Goal: Task Accomplishment & Management: Use online tool/utility

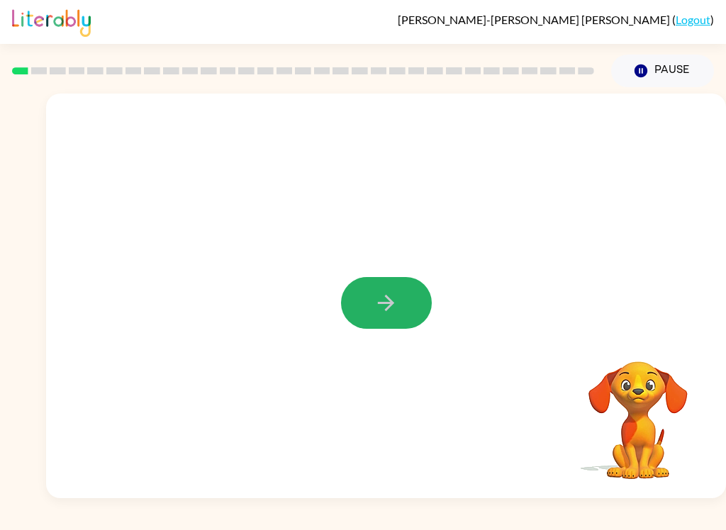
click at [373, 300] on button "button" at bounding box center [386, 303] width 91 height 52
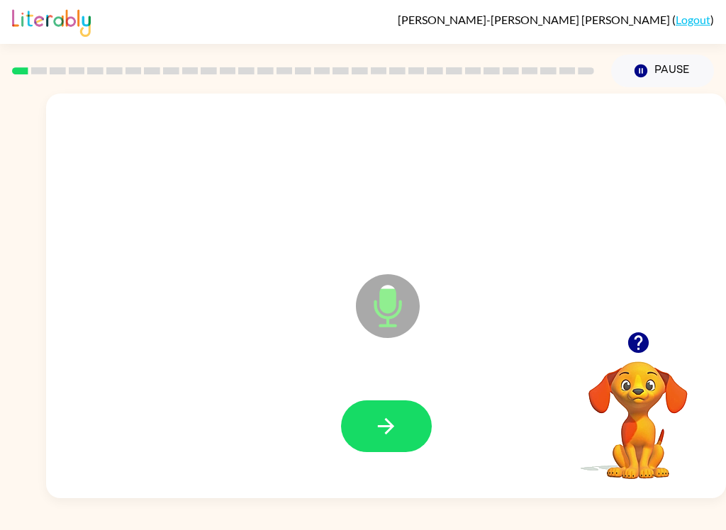
click at [399, 432] on button "button" at bounding box center [386, 426] width 91 height 52
click at [389, 425] on icon "button" at bounding box center [385, 426] width 25 height 25
click at [376, 438] on icon "button" at bounding box center [385, 426] width 25 height 25
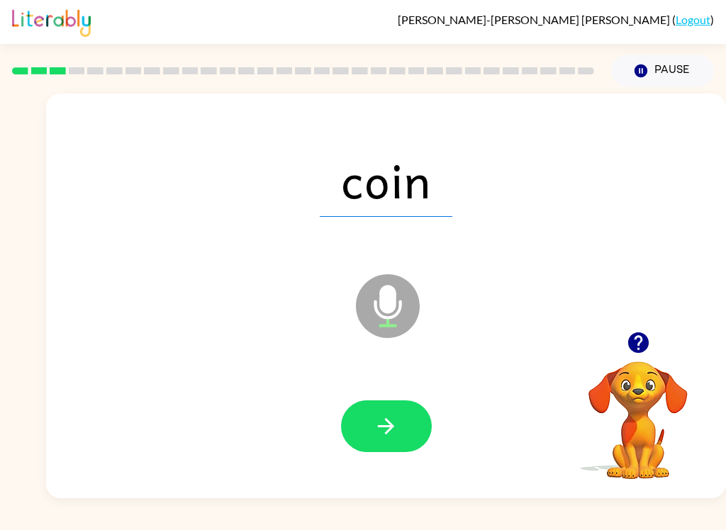
click at [379, 446] on button "button" at bounding box center [386, 426] width 91 height 52
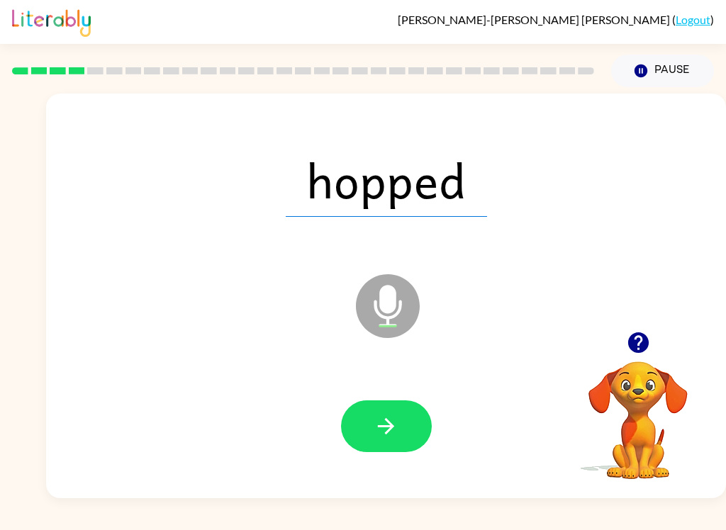
click at [402, 428] on button "button" at bounding box center [386, 426] width 91 height 52
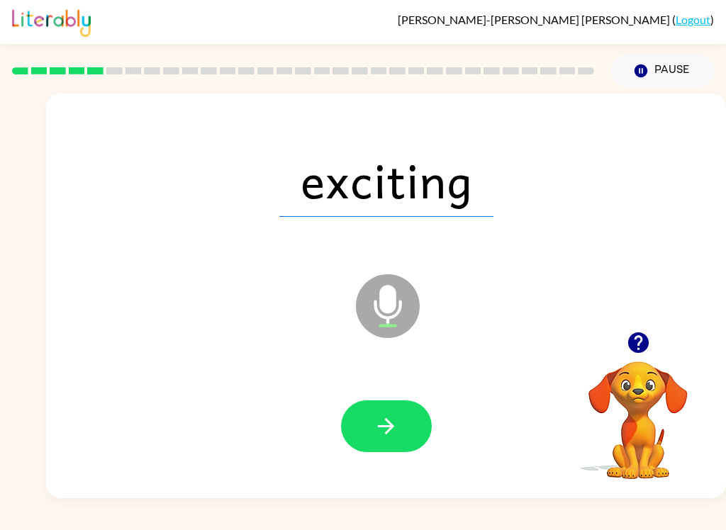
click at [393, 424] on icon "button" at bounding box center [385, 426] width 25 height 25
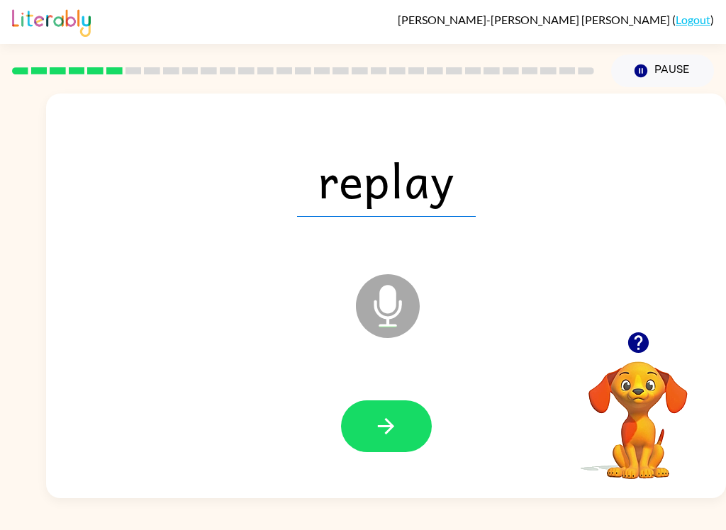
click at [407, 430] on button "button" at bounding box center [386, 426] width 91 height 52
click at [388, 461] on div at bounding box center [385, 426] width 651 height 116
click at [396, 429] on icon "button" at bounding box center [385, 426] width 25 height 25
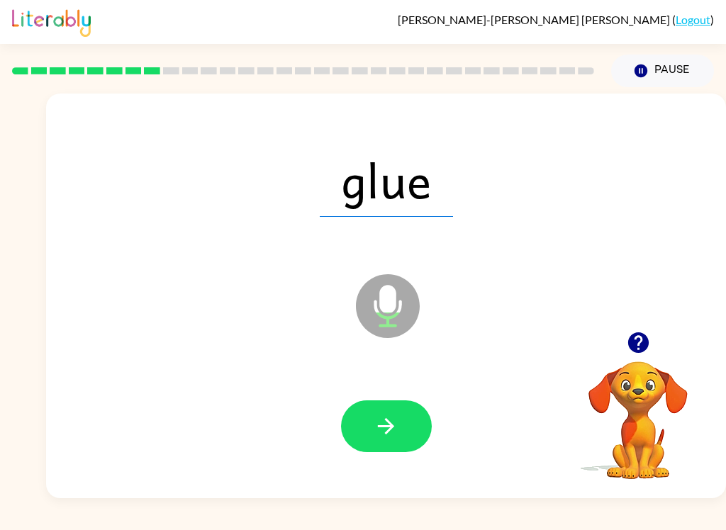
click at [388, 441] on button "button" at bounding box center [386, 426] width 91 height 52
click at [404, 427] on button "button" at bounding box center [386, 426] width 91 height 52
click at [385, 426] on icon "button" at bounding box center [386, 426] width 16 height 16
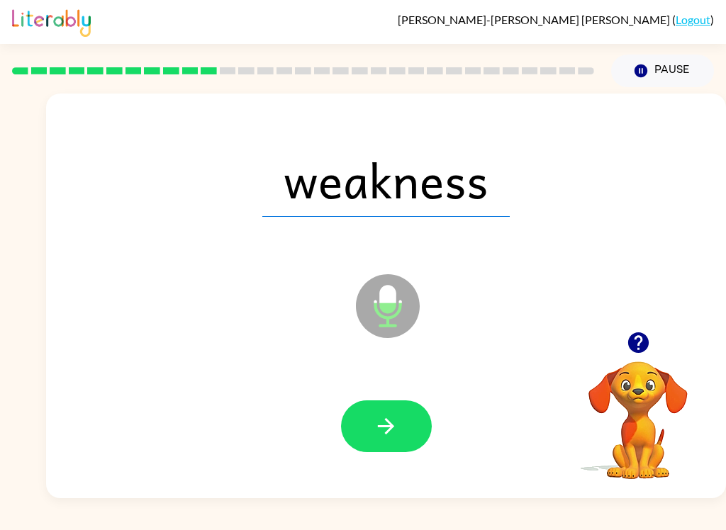
click at [395, 405] on button "button" at bounding box center [386, 426] width 91 height 52
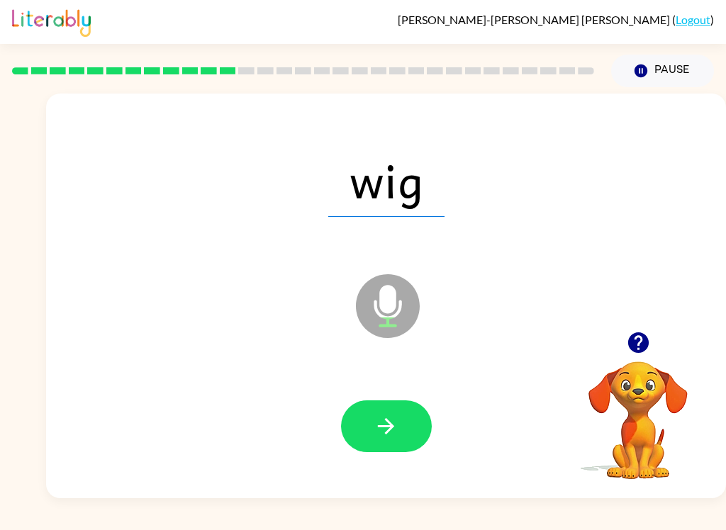
click at [383, 433] on icon "button" at bounding box center [385, 426] width 25 height 25
click at [407, 423] on button "button" at bounding box center [386, 426] width 91 height 52
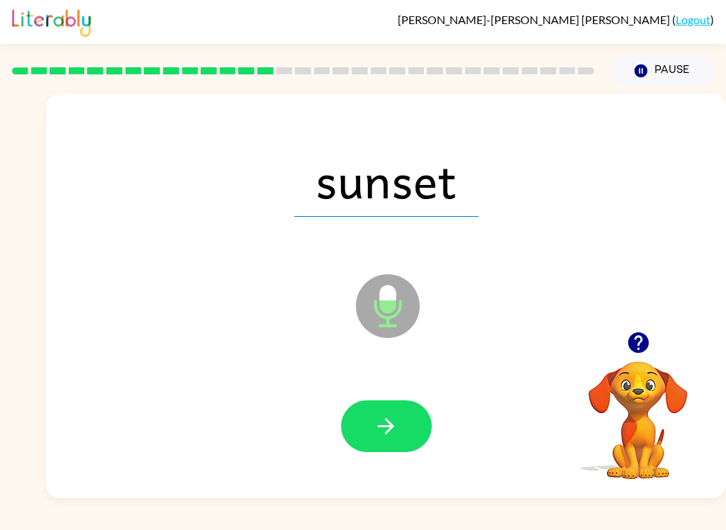
click at [393, 427] on icon "button" at bounding box center [386, 426] width 16 height 16
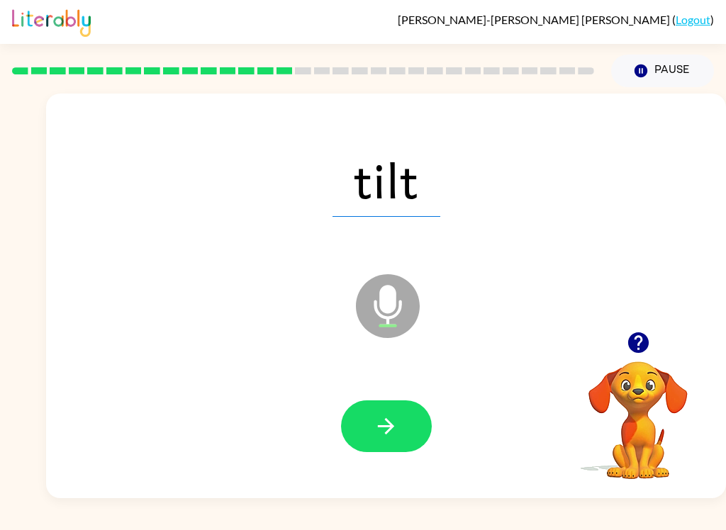
click at [399, 439] on button "button" at bounding box center [386, 426] width 91 height 52
click at [390, 409] on button "button" at bounding box center [386, 426] width 91 height 52
click at [404, 438] on button "button" at bounding box center [386, 426] width 91 height 52
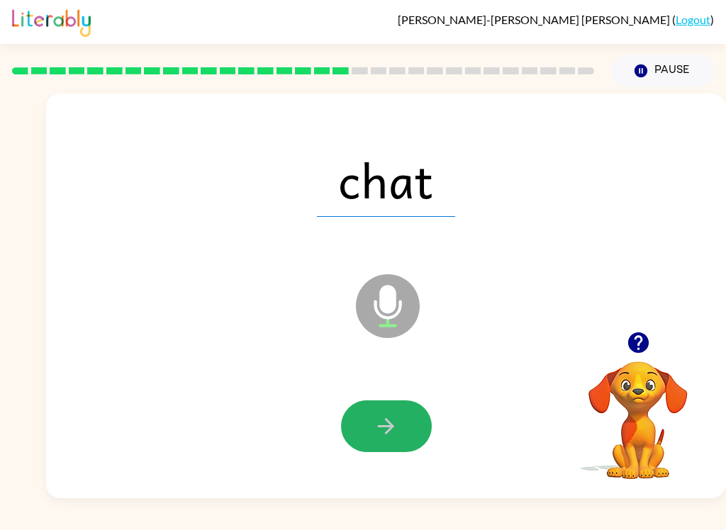
click at [406, 434] on button "button" at bounding box center [386, 426] width 91 height 52
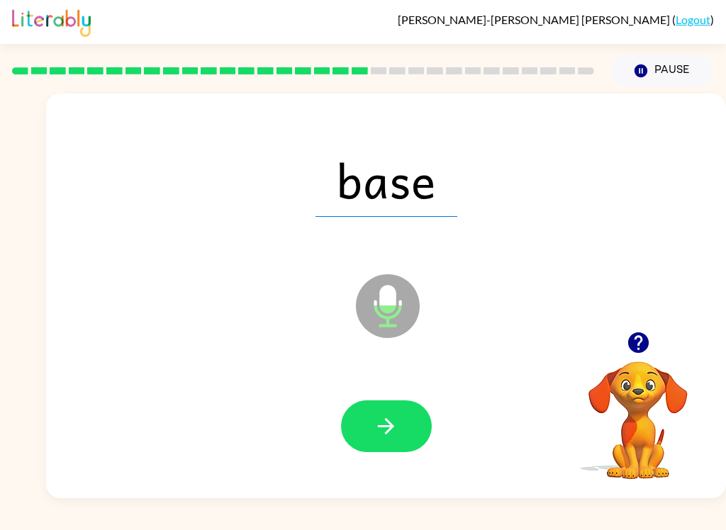
click at [376, 426] on icon "button" at bounding box center [385, 426] width 25 height 25
click at [399, 431] on button "button" at bounding box center [386, 426] width 91 height 52
click at [402, 430] on button "button" at bounding box center [386, 426] width 91 height 52
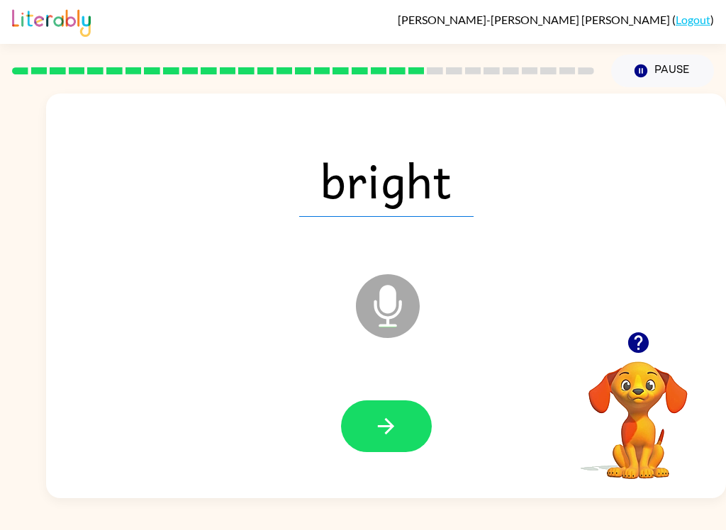
click at [389, 441] on button "button" at bounding box center [386, 426] width 91 height 52
click at [368, 448] on button "button" at bounding box center [386, 426] width 91 height 52
click at [416, 427] on button "button" at bounding box center [386, 426] width 91 height 52
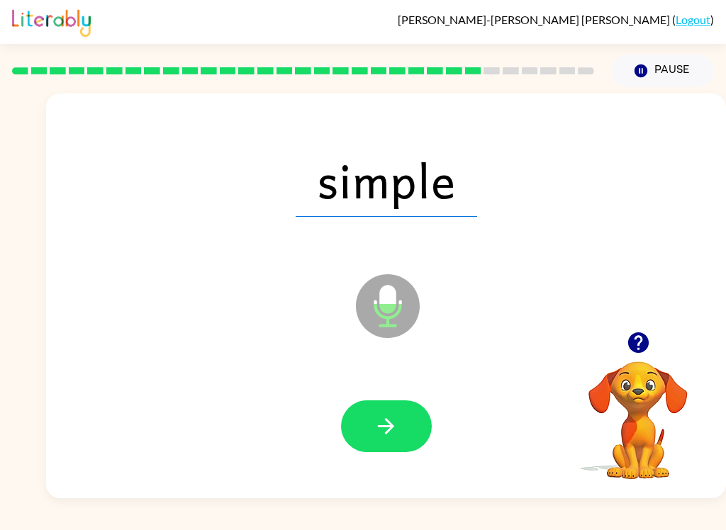
click at [388, 432] on icon "button" at bounding box center [386, 426] width 16 height 16
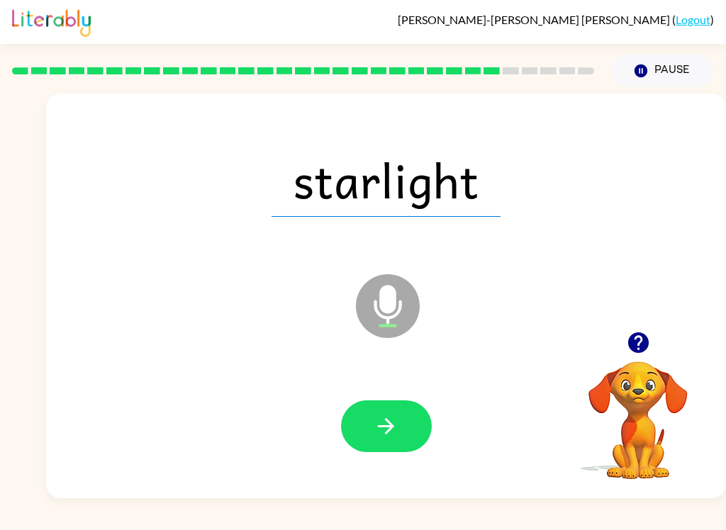
click at [387, 439] on button "button" at bounding box center [386, 426] width 91 height 52
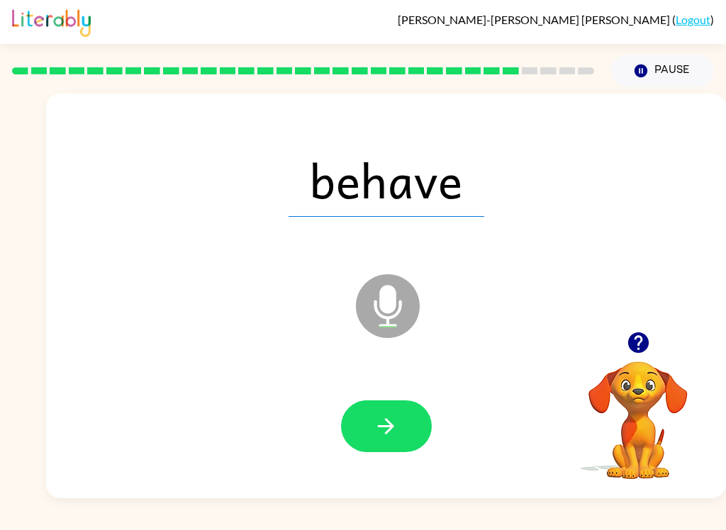
click at [390, 431] on icon "button" at bounding box center [385, 426] width 25 height 25
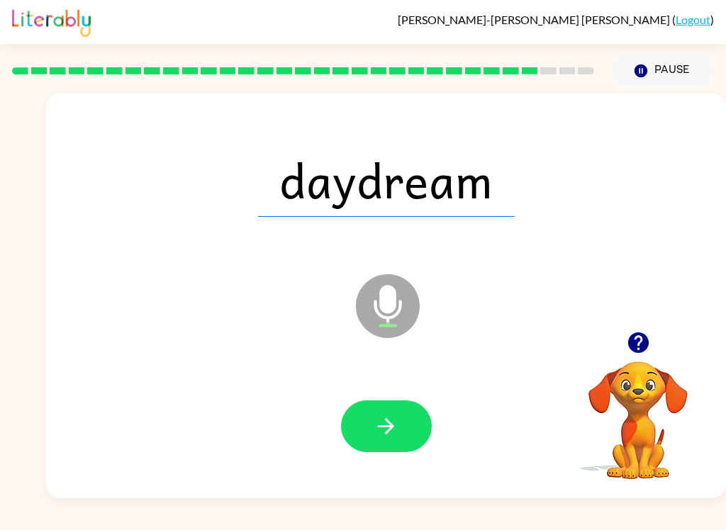
click at [412, 422] on button "button" at bounding box center [386, 426] width 91 height 52
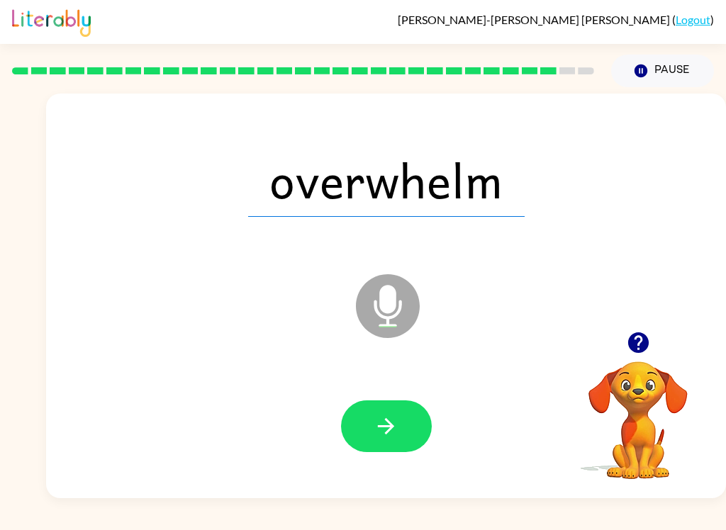
click at [386, 452] on button "button" at bounding box center [386, 426] width 91 height 52
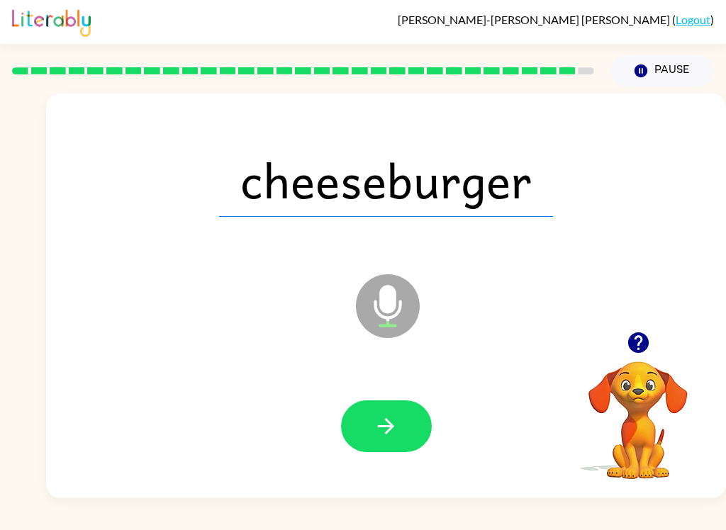
click at [355, 447] on button "button" at bounding box center [386, 426] width 91 height 52
